Goal: Task Accomplishment & Management: Manage account settings

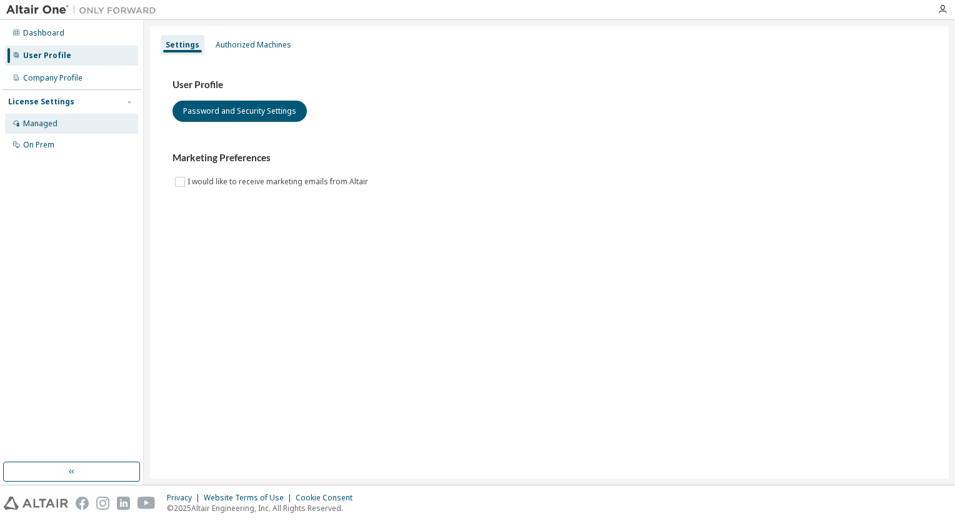
click at [51, 126] on div "Managed" at bounding box center [40, 124] width 34 height 10
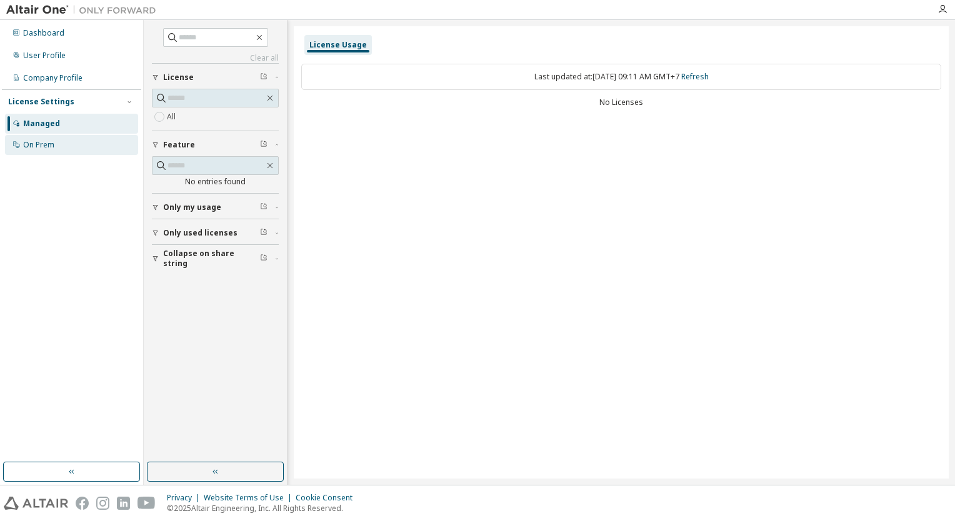
click at [52, 146] on div "On Prem" at bounding box center [38, 145] width 31 height 10
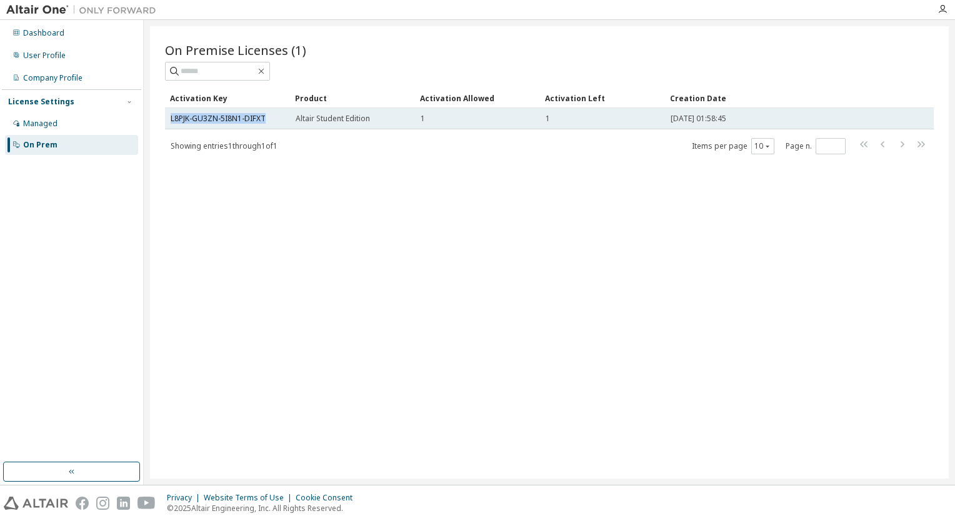
drag, startPoint x: 266, startPoint y: 121, endPoint x: 166, endPoint y: 119, distance: 100.7
click at [166, 119] on td "L8PJK-GU3ZN-5I8N1-DIFXT" at bounding box center [227, 118] width 125 height 21
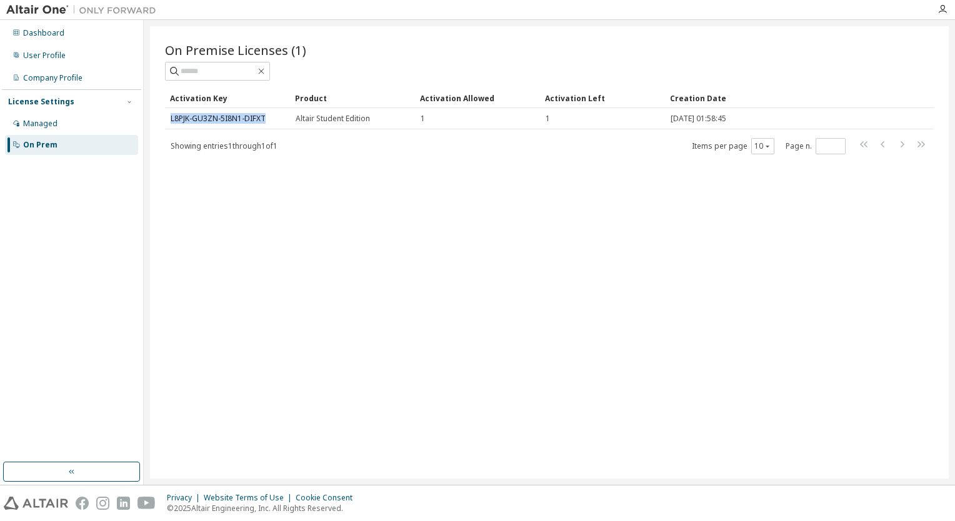
copy link "L8PJK-GU3ZN-5I8N1-DIFXT"
click at [58, 81] on div "Company Profile" at bounding box center [52, 78] width 59 height 10
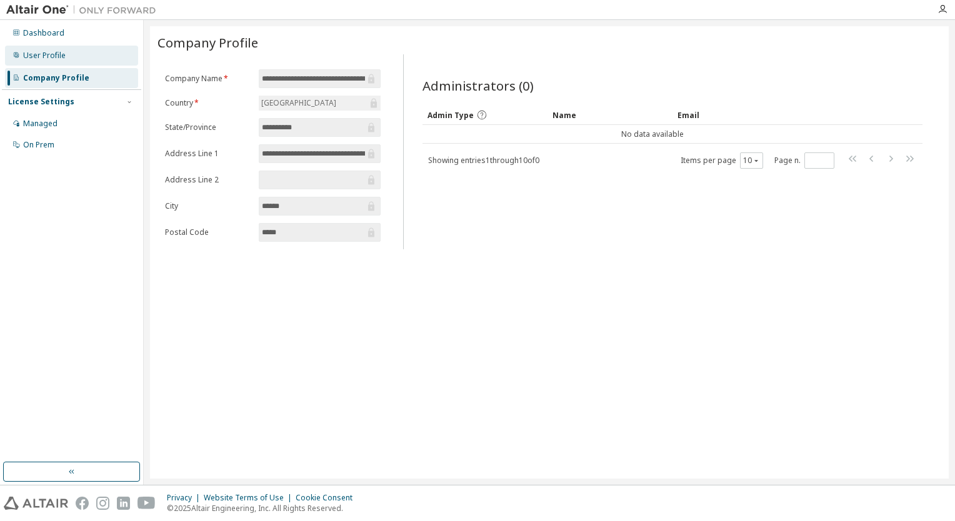
click at [43, 61] on div "User Profile" at bounding box center [71, 56] width 133 height 20
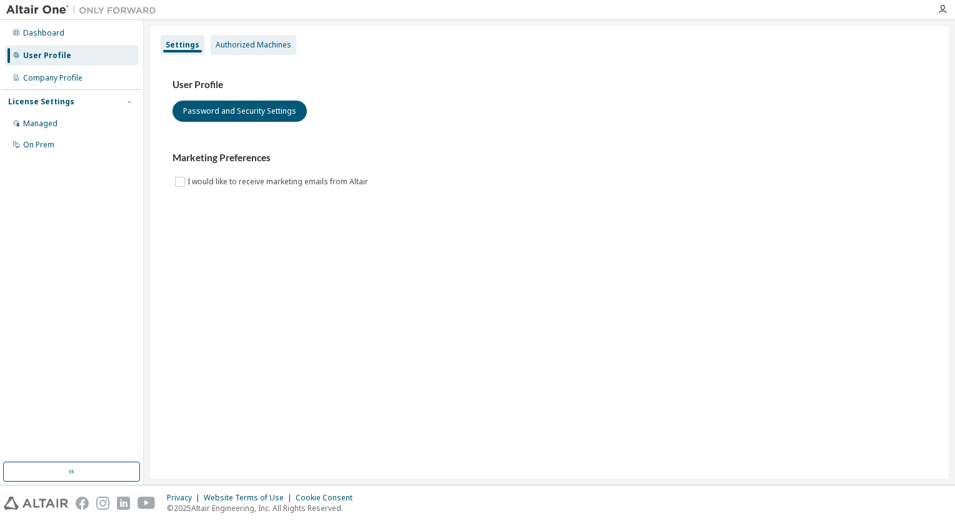
click at [244, 43] on div "Authorized Machines" at bounding box center [254, 45] width 76 height 10
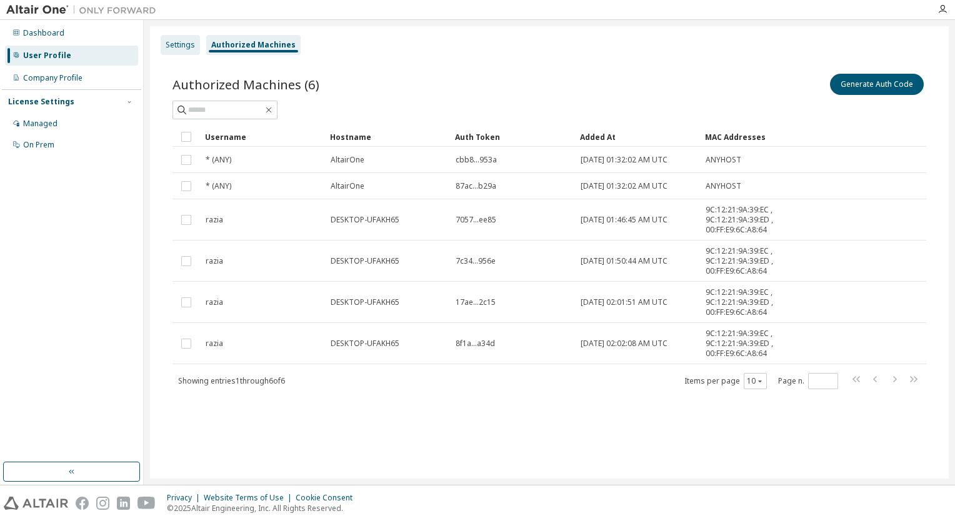
click at [181, 49] on div "Settings" at bounding box center [180, 45] width 29 height 10
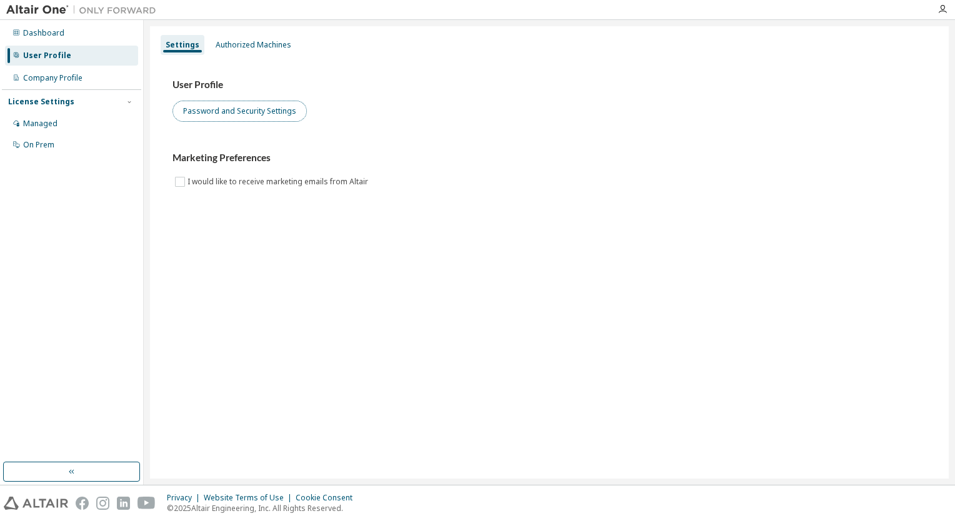
click at [215, 109] on button "Password and Security Settings" at bounding box center [240, 111] width 134 height 21
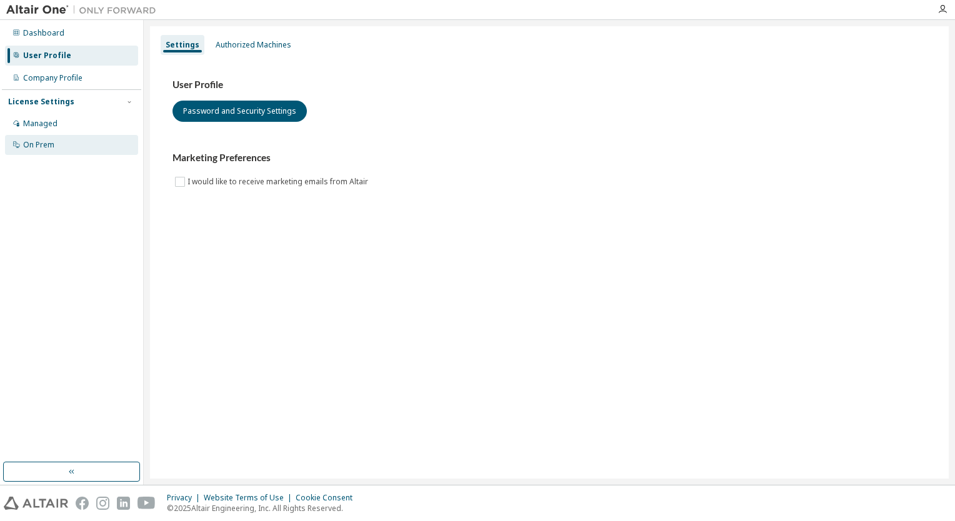
click at [73, 143] on div "On Prem" at bounding box center [71, 145] width 133 height 20
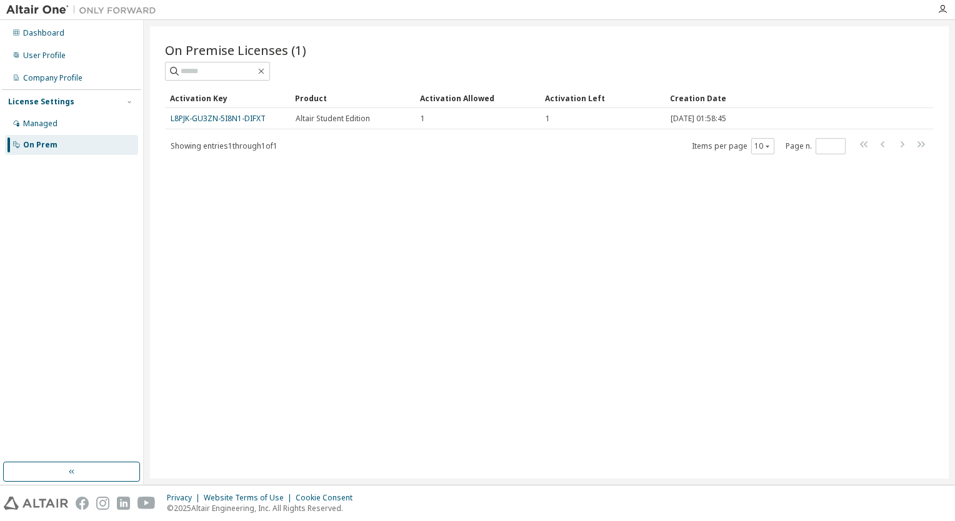
click at [396, 259] on div "On Premise Licenses (1) Clear Load Save Save As Field Operator Value Select fil…" at bounding box center [549, 252] width 799 height 453
click at [38, 481] on button "button" at bounding box center [71, 472] width 137 height 20
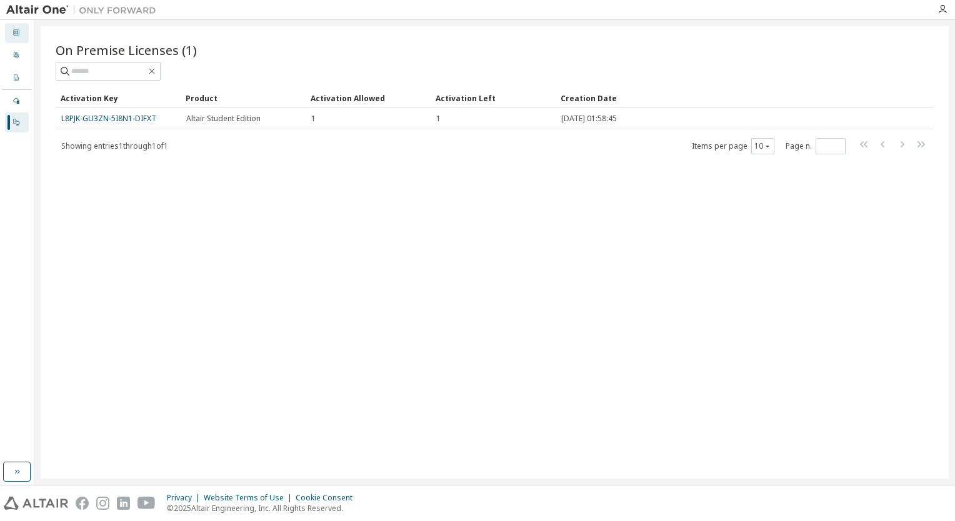
click at [14, 29] on icon at bounding box center [17, 33] width 8 height 8
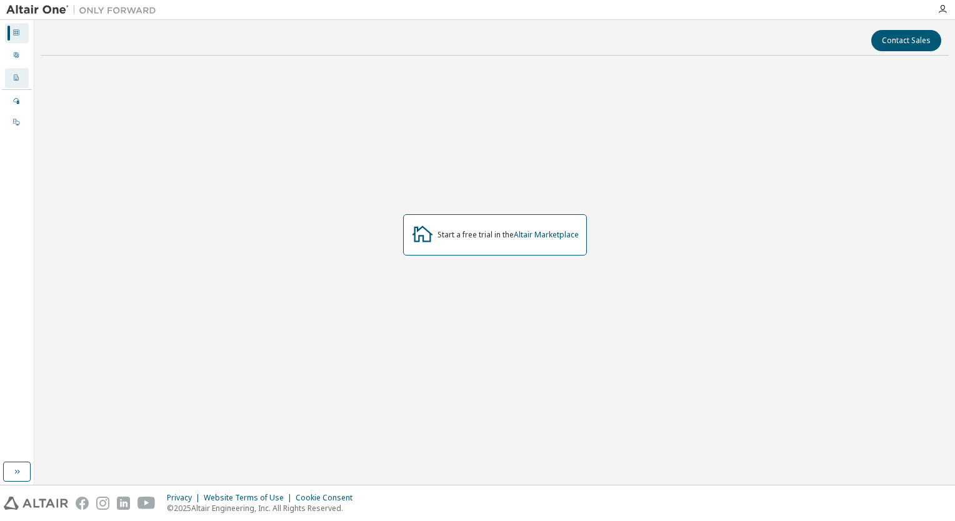
click at [15, 79] on icon at bounding box center [16, 77] width 4 height 6
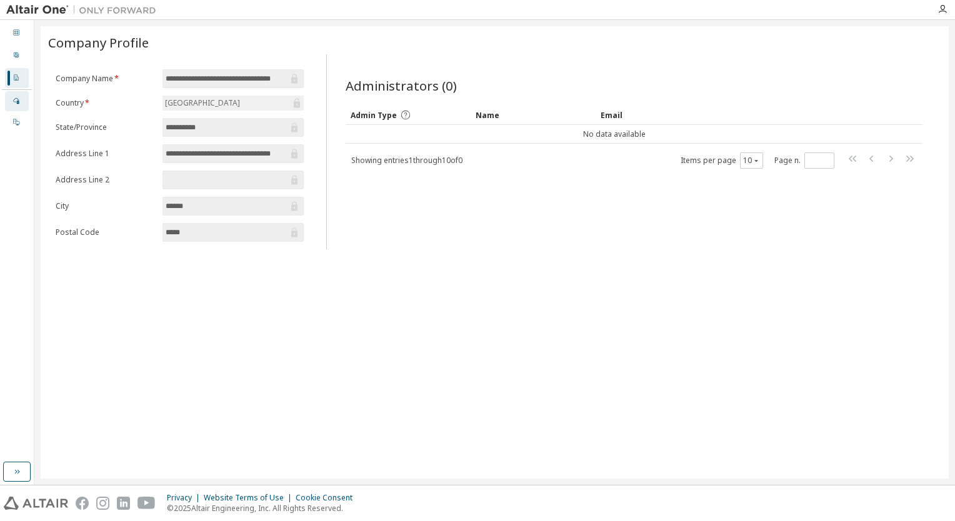
click at [19, 104] on div at bounding box center [17, 101] width 8 height 10
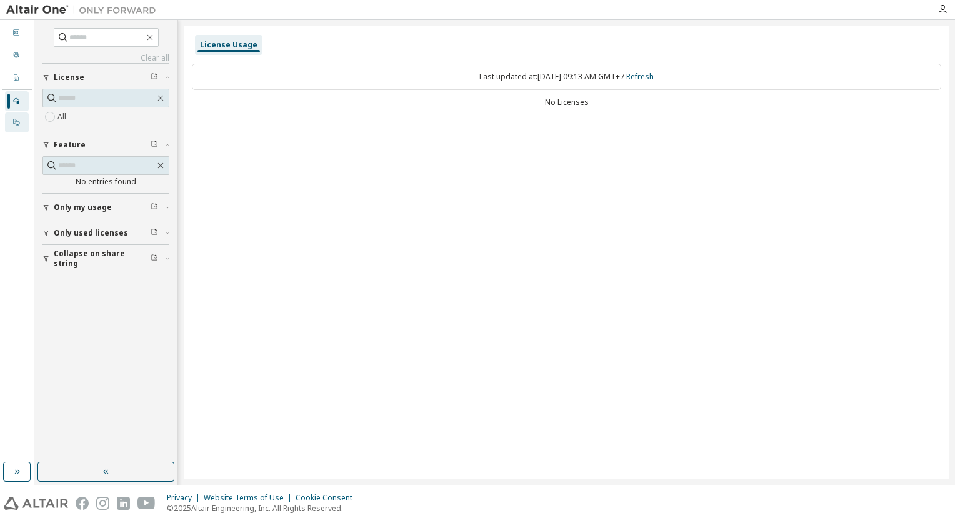
click at [19, 123] on icon at bounding box center [17, 122] width 8 height 8
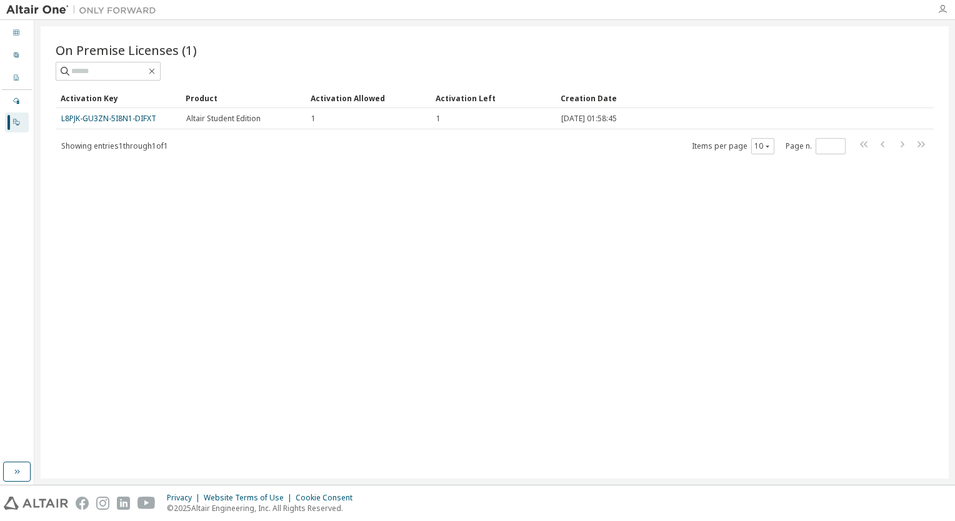
click at [944, 11] on icon "button" at bounding box center [943, 9] width 10 height 10
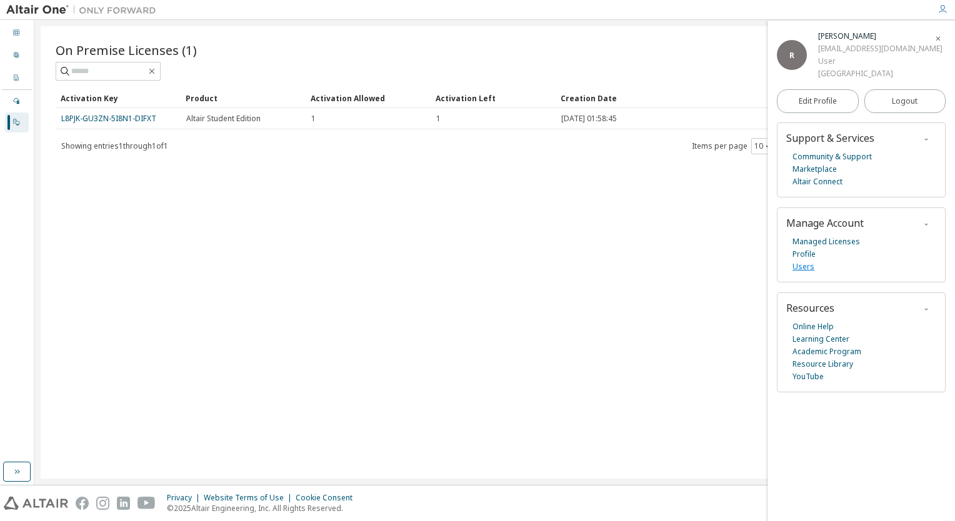
click at [807, 273] on link "Users" at bounding box center [804, 267] width 22 height 13
click at [825, 248] on link "Managed Licenses" at bounding box center [827, 242] width 68 height 13
click at [919, 113] on button "Logout" at bounding box center [906, 101] width 82 height 24
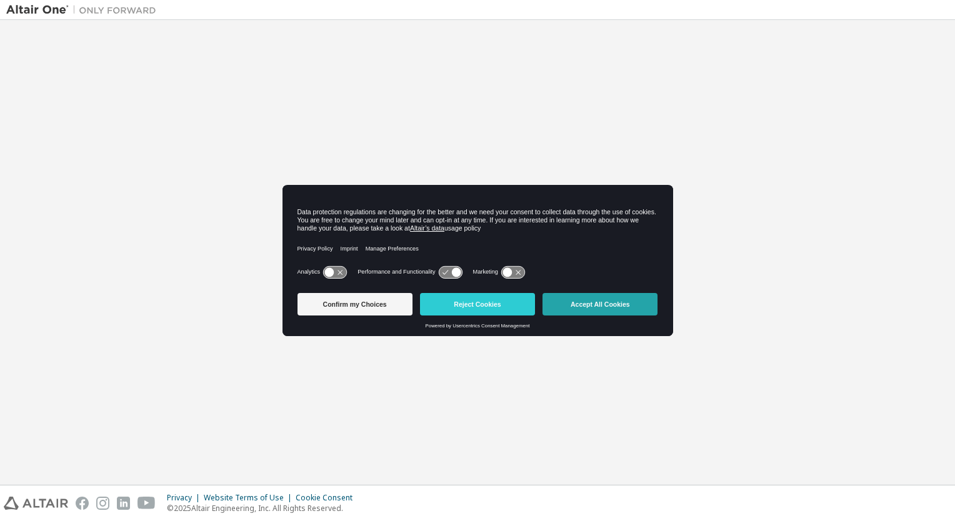
click at [603, 309] on button "Accept All Cookies" at bounding box center [600, 304] width 115 height 23
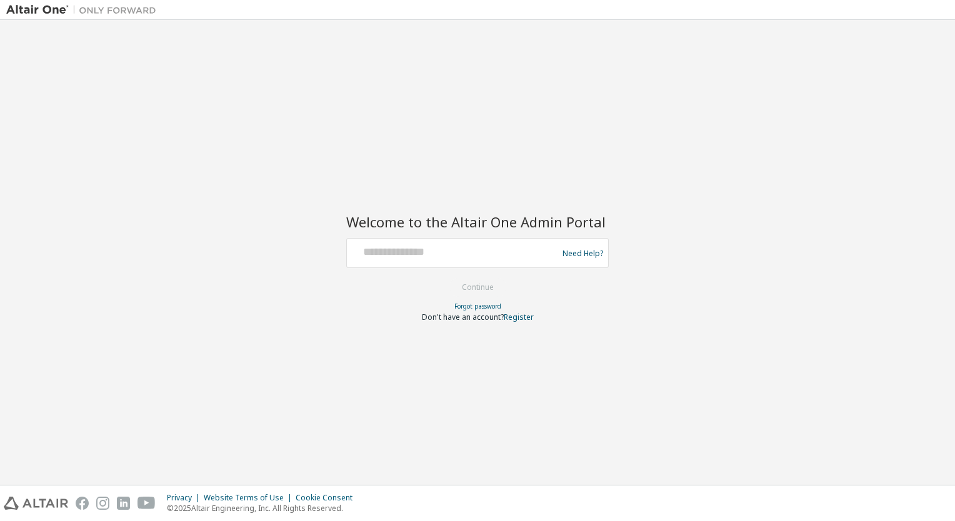
click at [455, 261] on div at bounding box center [454, 253] width 204 height 24
click at [465, 254] on input "text" at bounding box center [454, 250] width 204 height 18
type input "**********"
click at [498, 286] on button "Continue" at bounding box center [478, 287] width 58 height 19
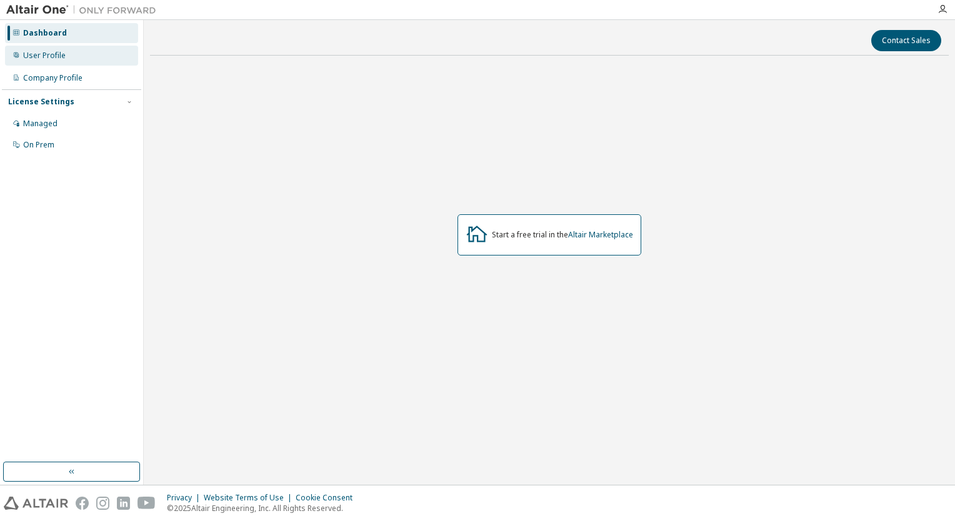
click at [39, 59] on div "User Profile" at bounding box center [44, 56] width 43 height 10
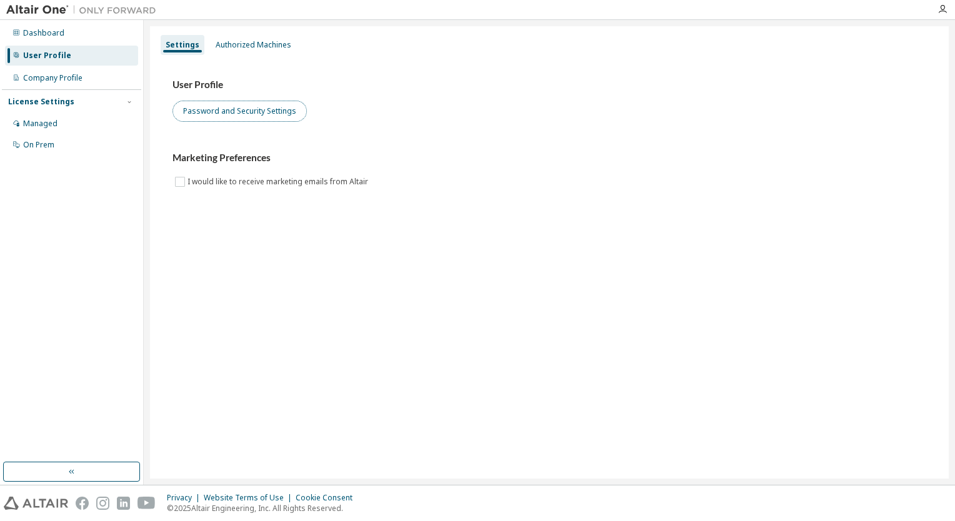
click at [261, 111] on button "Password and Security Settings" at bounding box center [240, 111] width 134 height 21
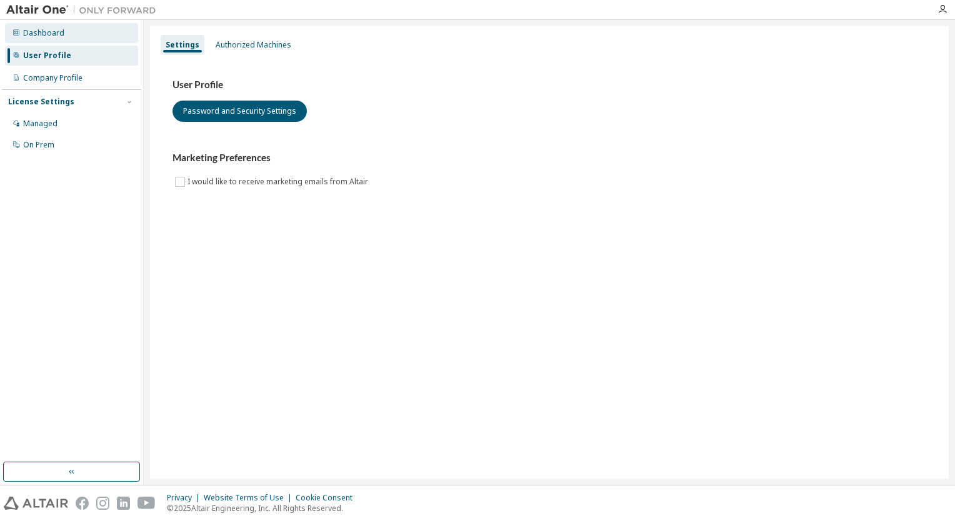
click at [57, 31] on div "Dashboard" at bounding box center [43, 33] width 41 height 10
